Goal: Obtain resource: Obtain resource

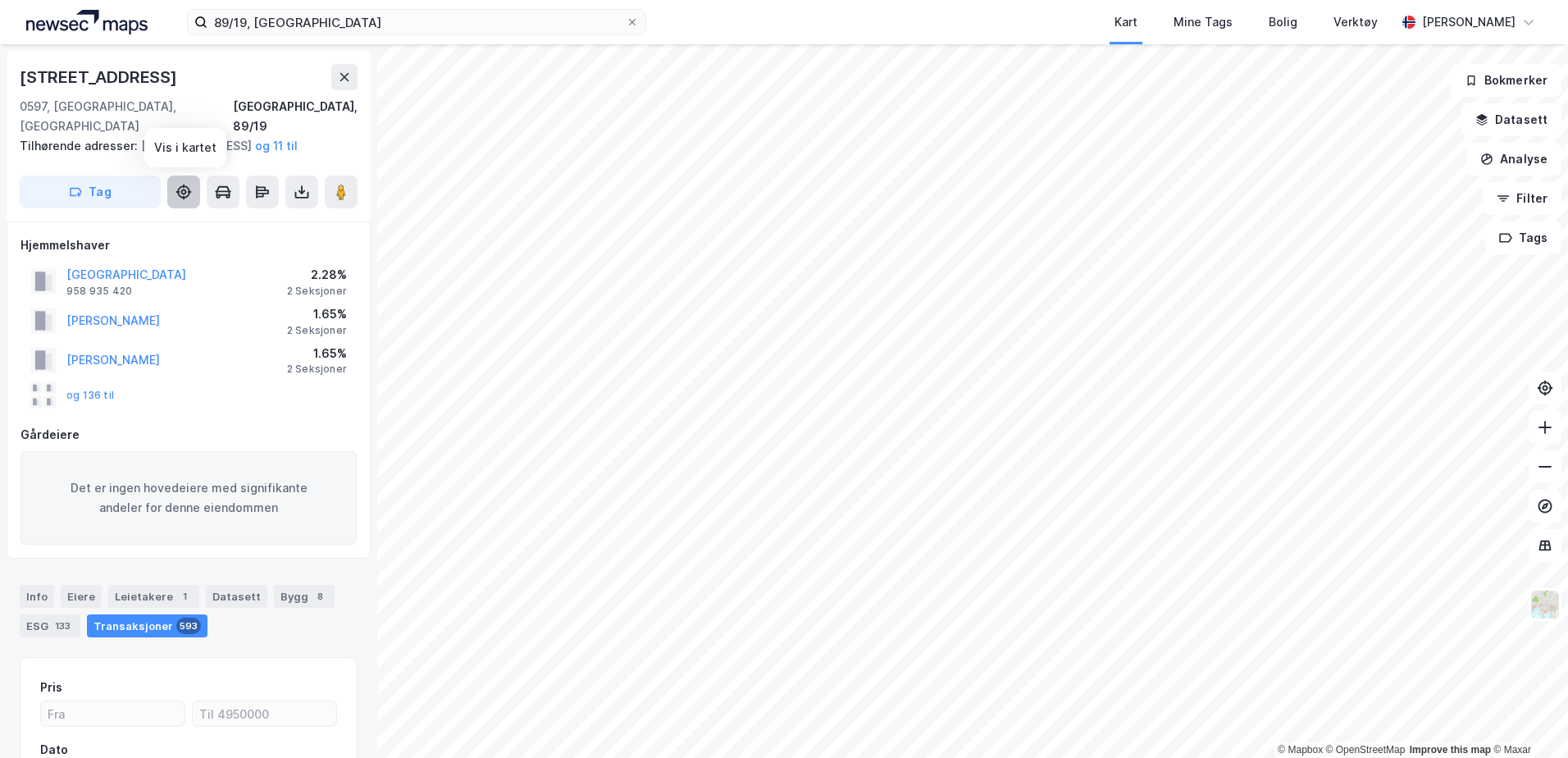
click at [179, 193] on icon at bounding box center [183, 191] width 13 height 13
click at [232, 187] on button at bounding box center [223, 192] width 33 height 33
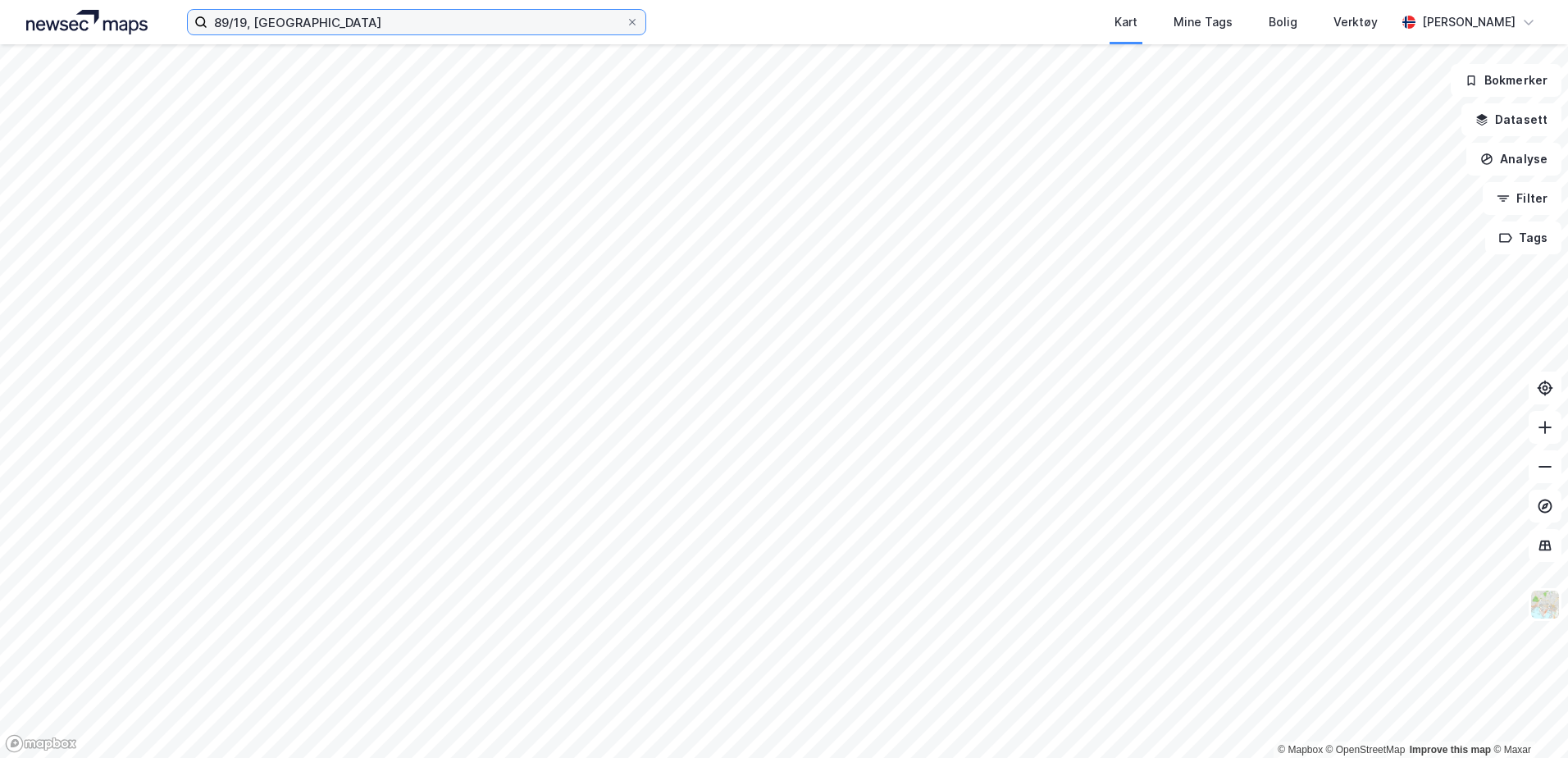
click at [308, 26] on input "89/19, [GEOGRAPHIC_DATA]" at bounding box center [417, 22] width 419 height 24
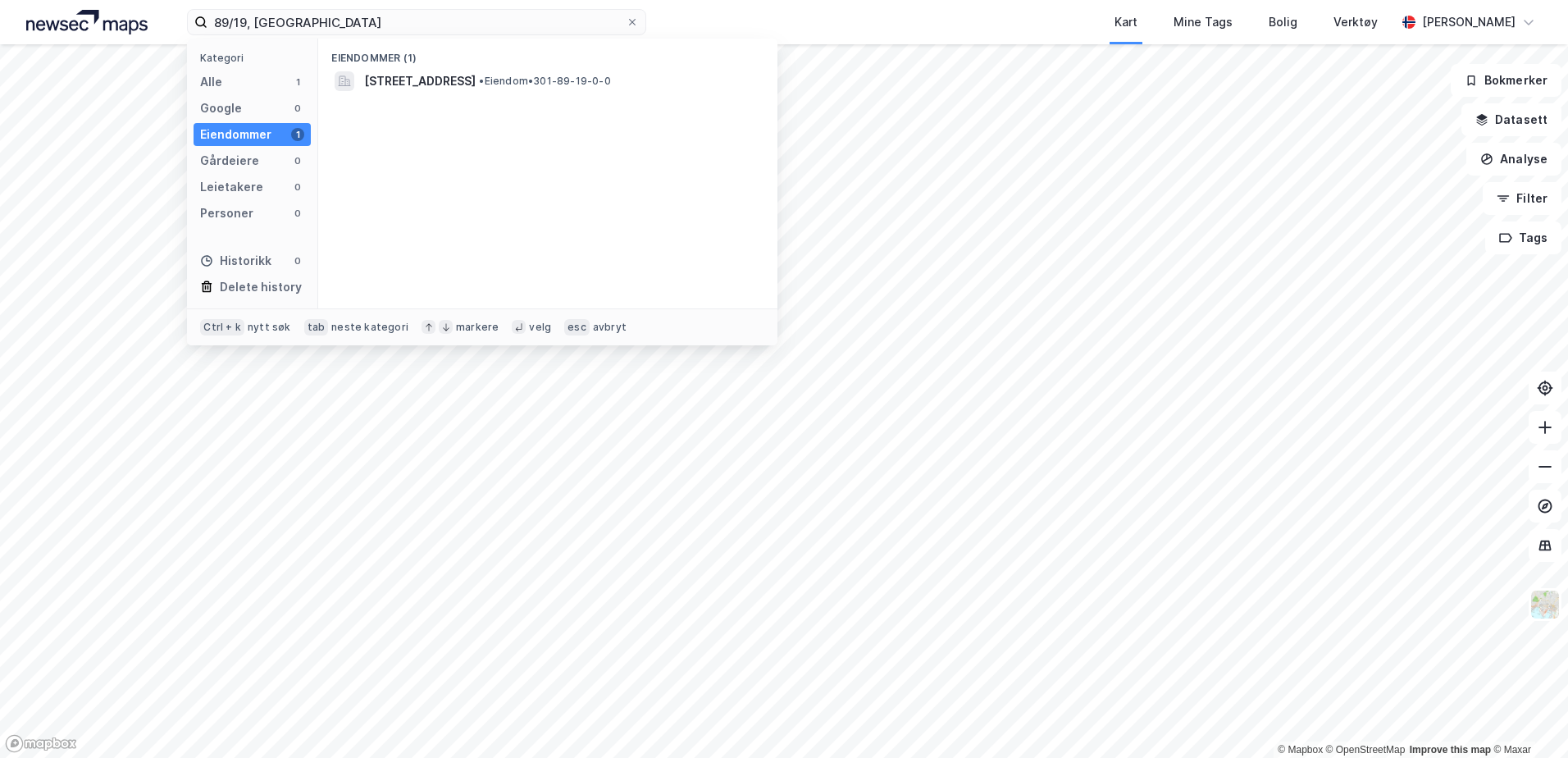
click at [234, 129] on div "Eiendommer" at bounding box center [236, 134] width 71 height 20
click at [431, 76] on span "[STREET_ADDRESS]" at bounding box center [420, 81] width 112 height 20
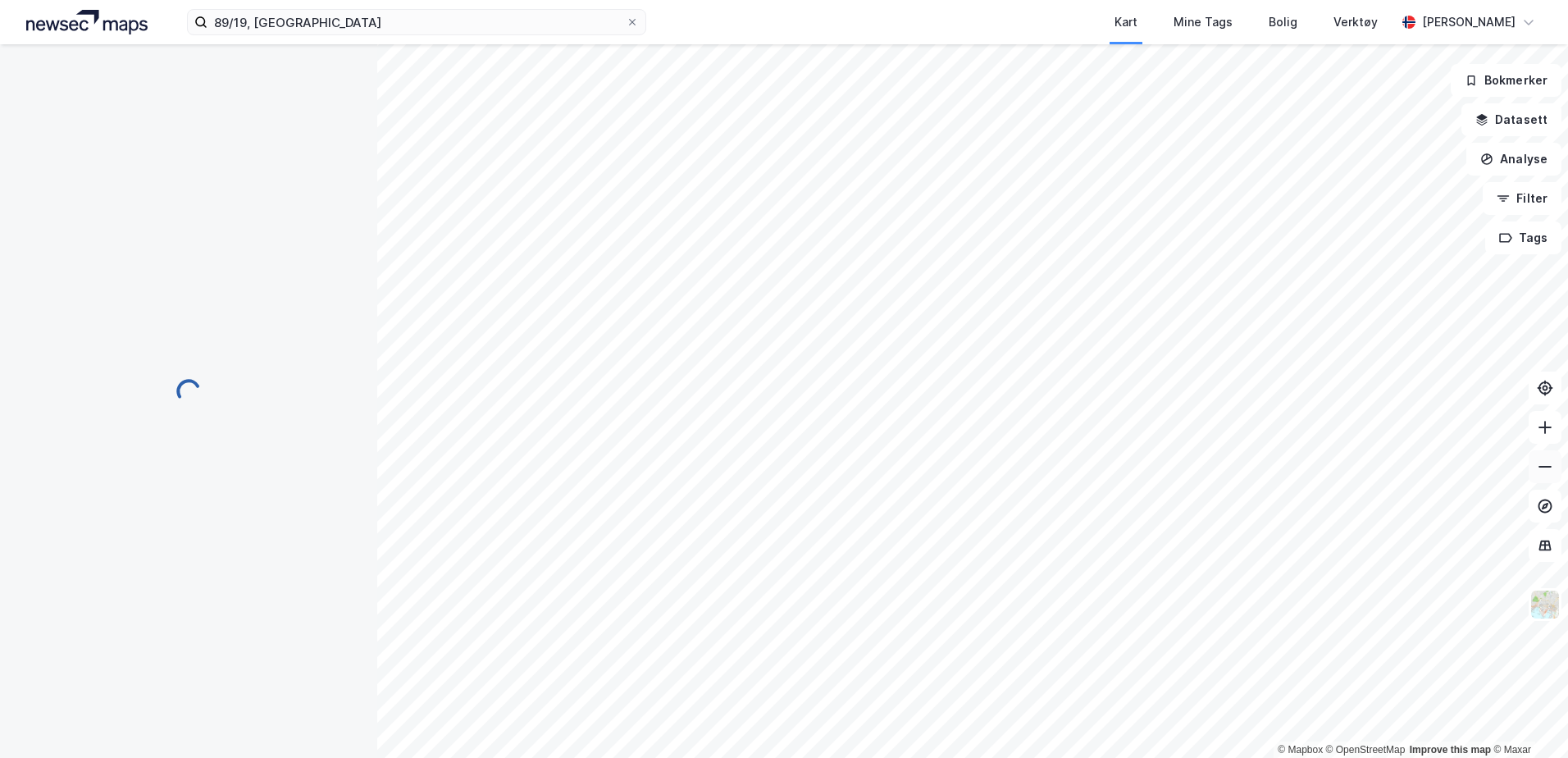
click at [1547, 475] on button at bounding box center [1546, 467] width 33 height 33
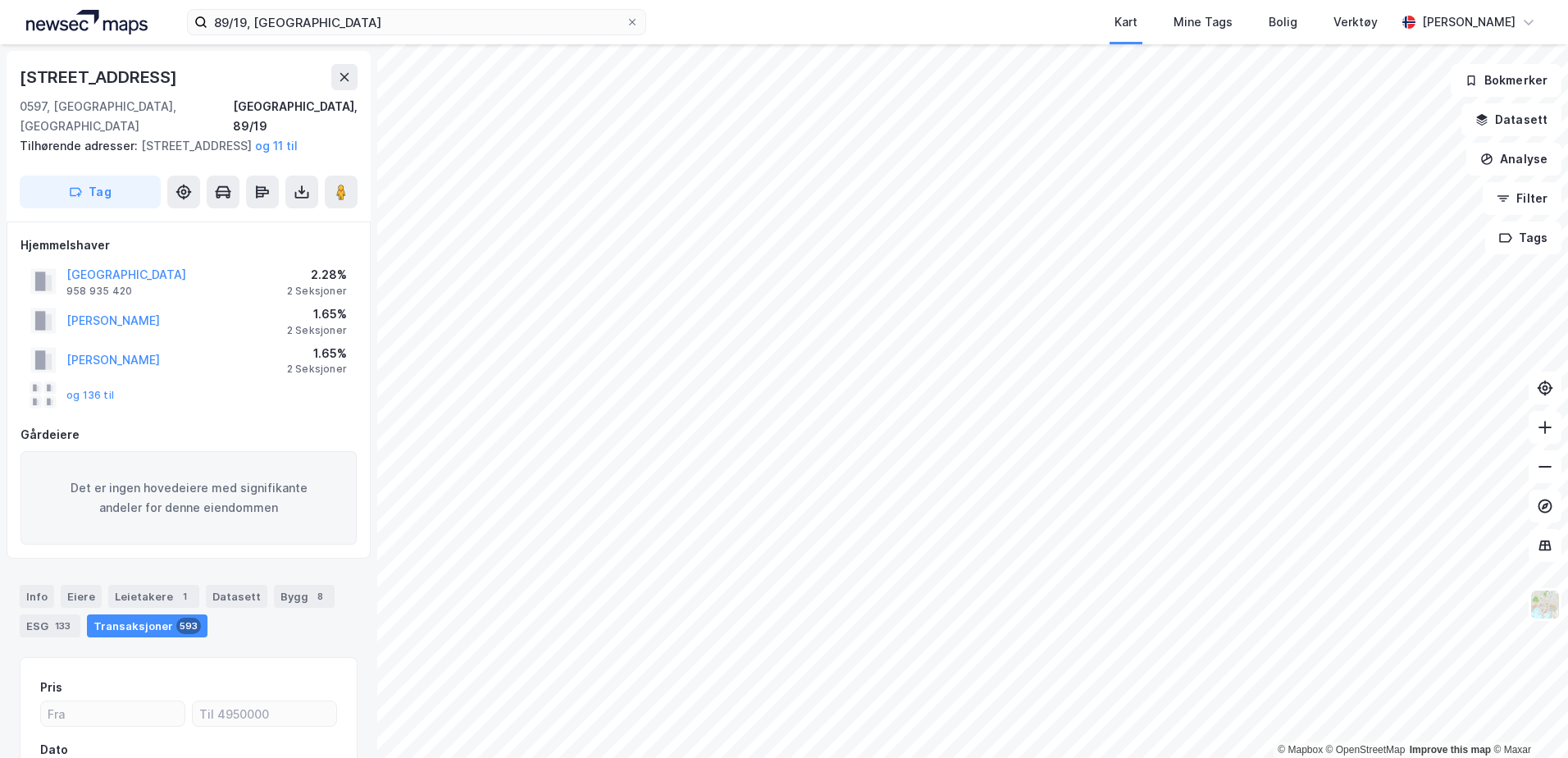
scroll to position [3, 0]
click at [304, 196] on icon at bounding box center [301, 188] width 17 height 17
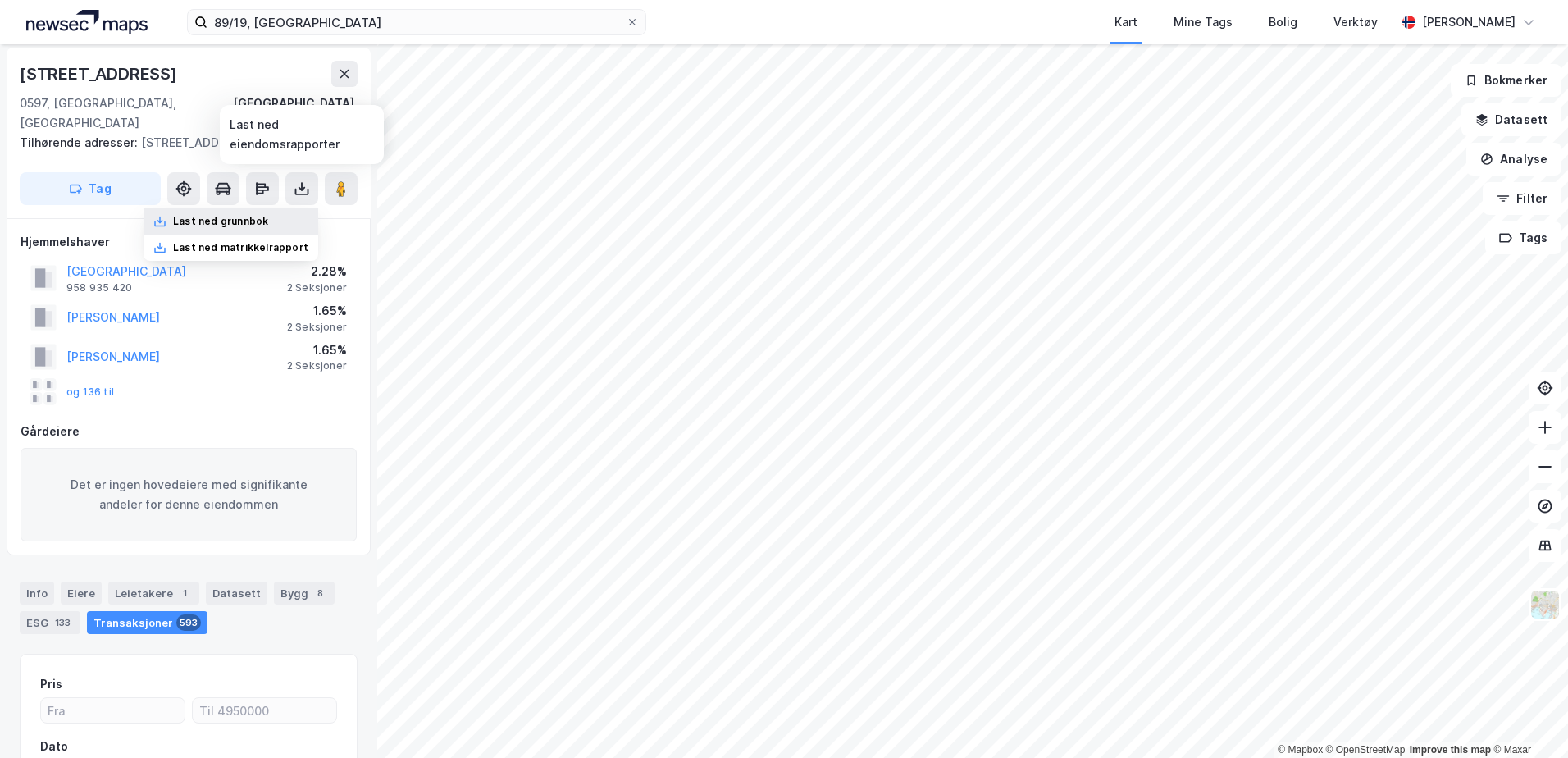
click at [258, 210] on div "Last ned grunnbok" at bounding box center [231, 221] width 175 height 26
